Goal: Transaction & Acquisition: Book appointment/travel/reservation

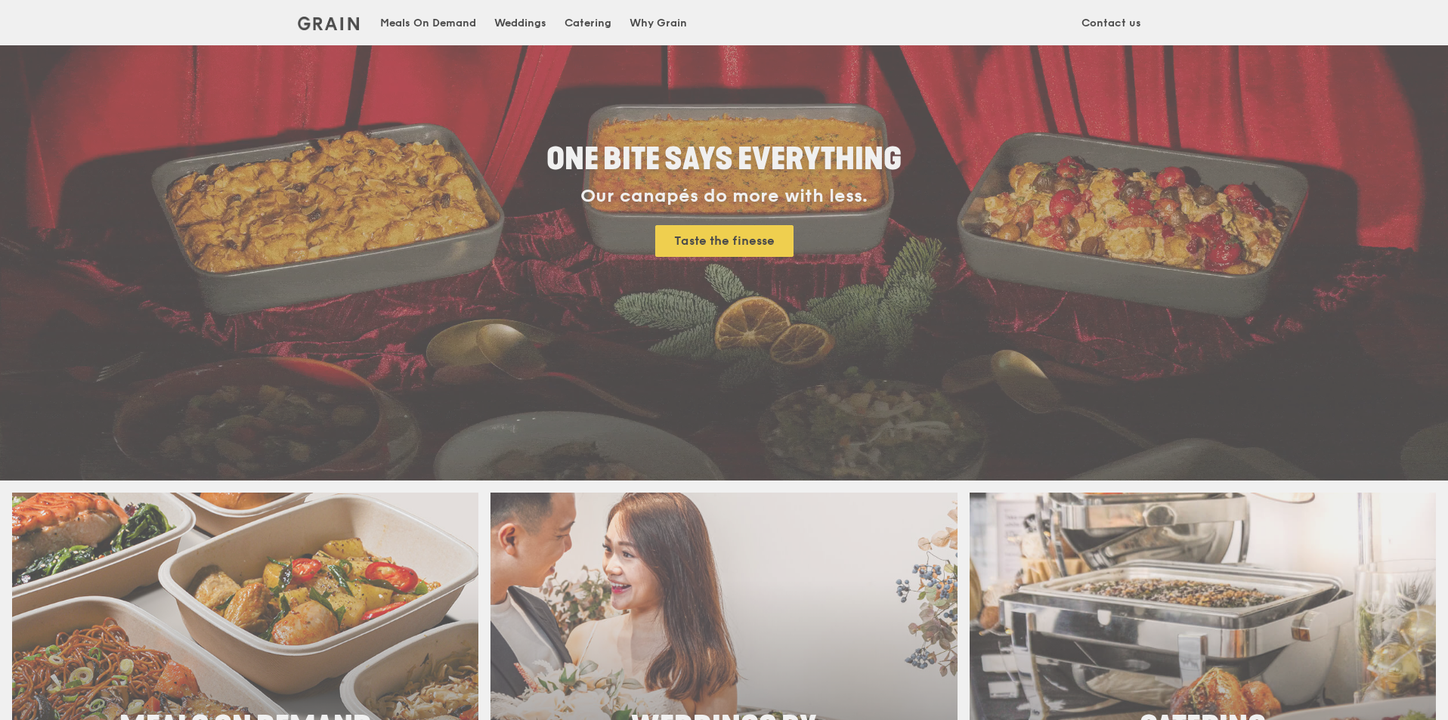
scroll to position [378, 0]
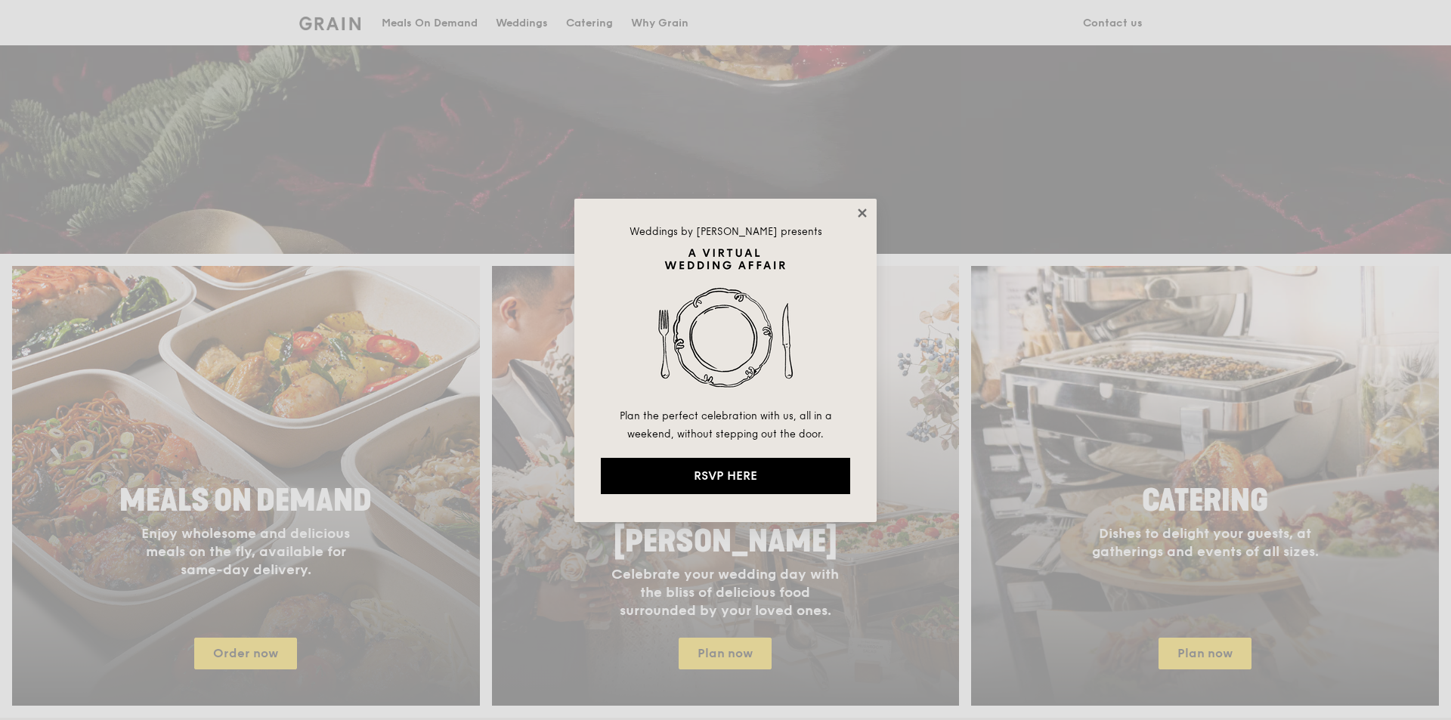
click at [860, 213] on icon at bounding box center [862, 213] width 14 height 14
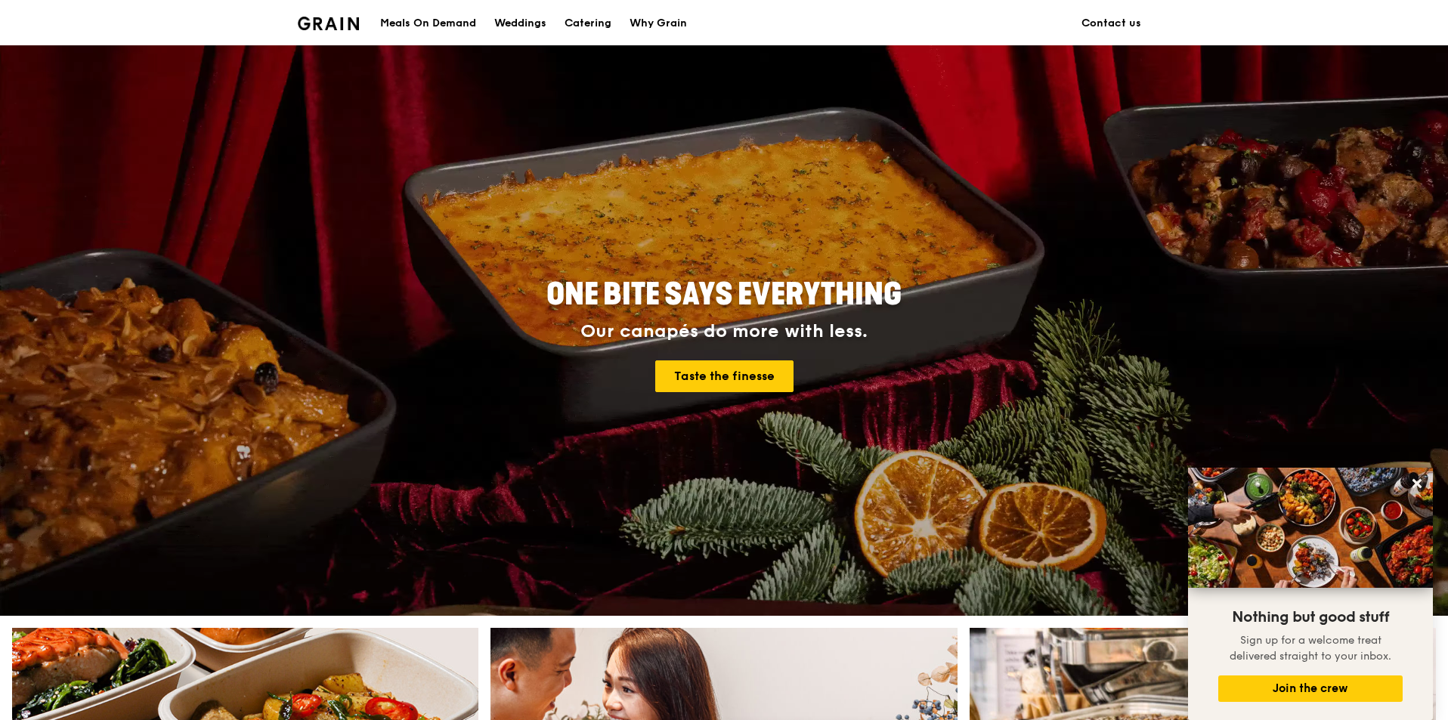
scroll to position [5, 0]
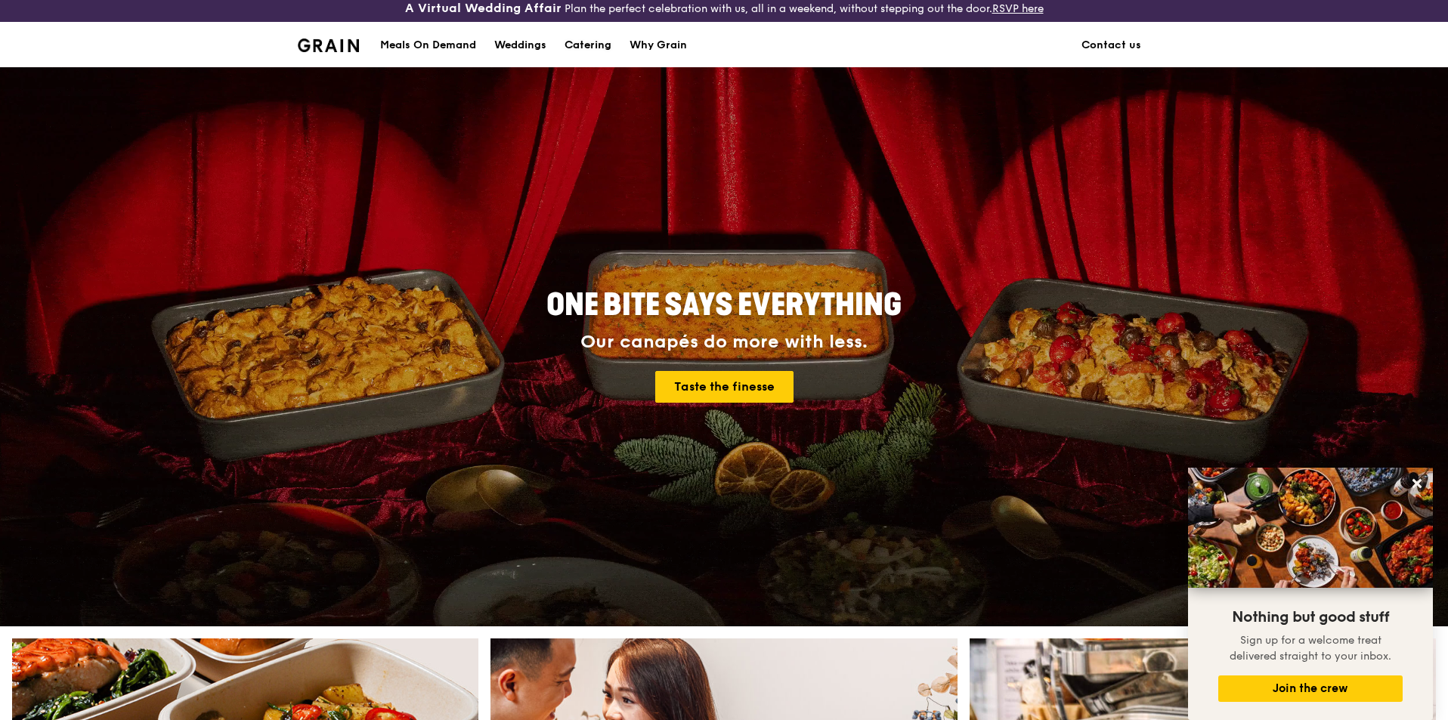
click at [601, 38] on div "Catering" at bounding box center [587, 45] width 47 height 45
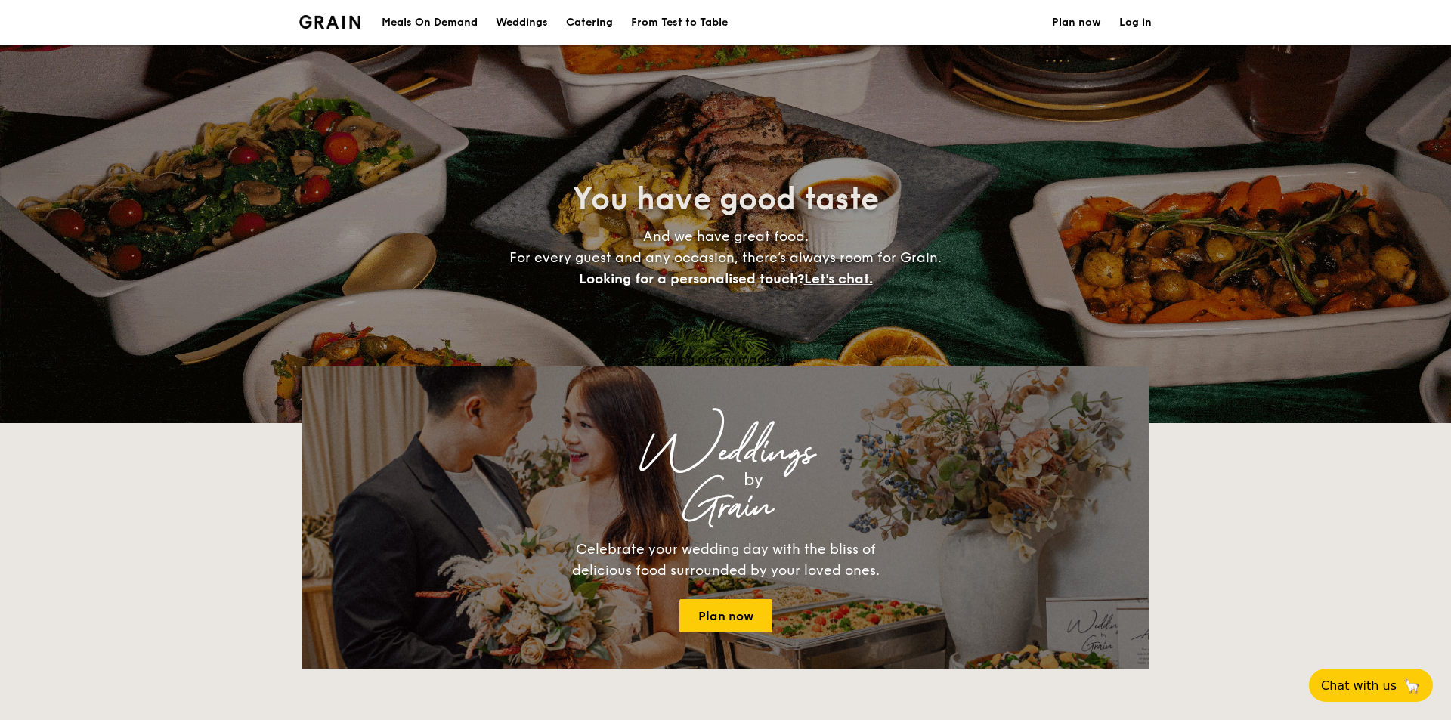
select select
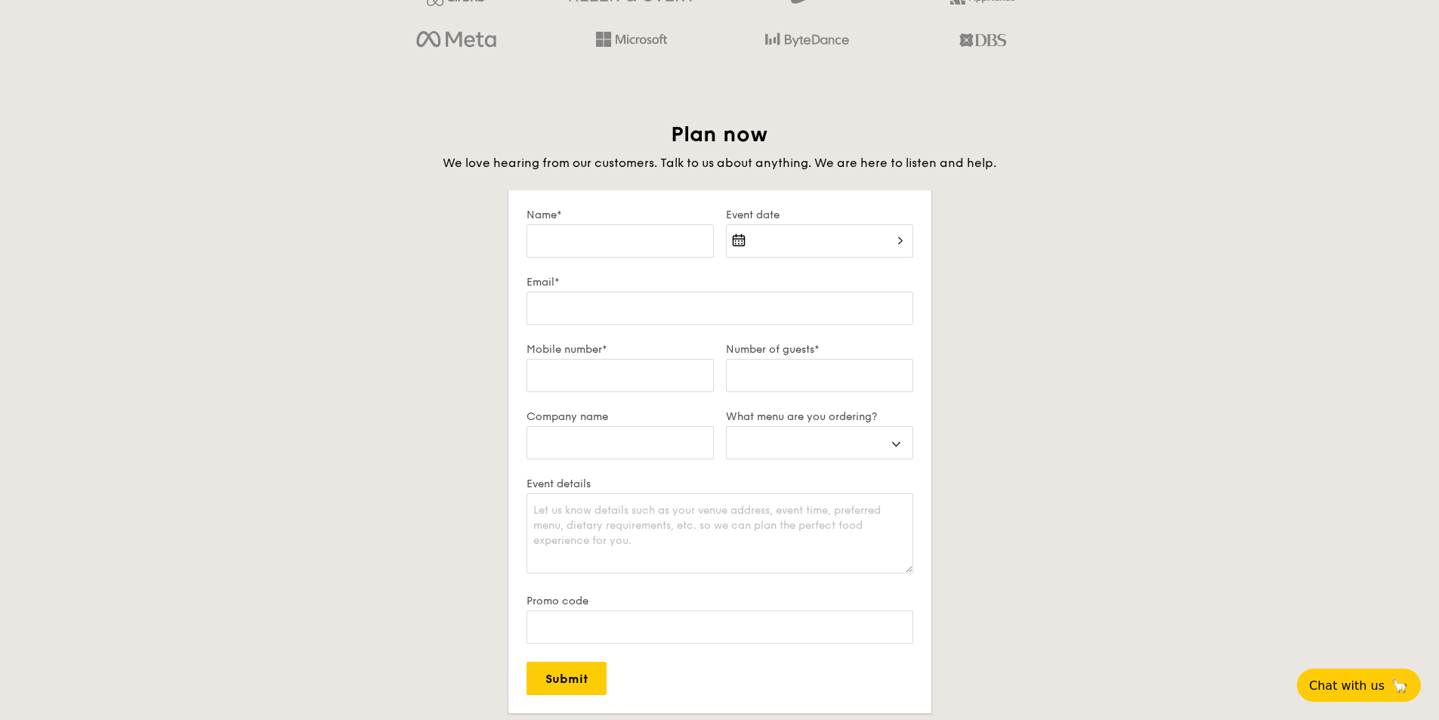
scroll to position [2497, 0]
